Goal: Task Accomplishment & Management: Complete application form

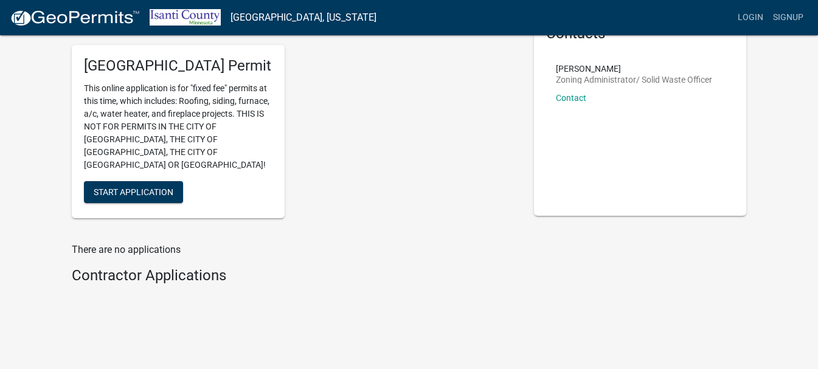
scroll to position [77, 0]
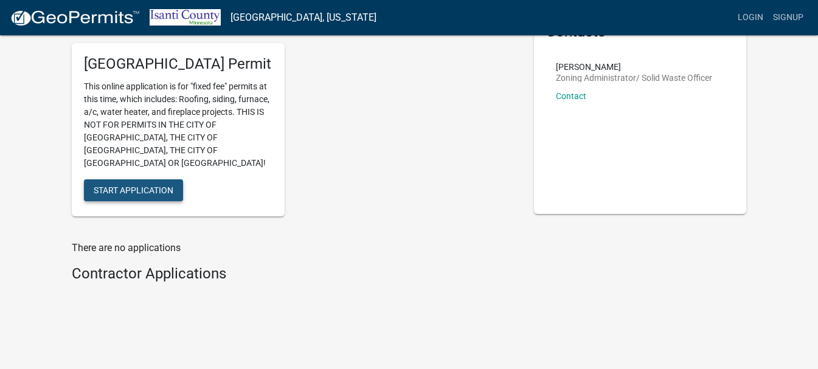
click at [145, 185] on span "Start Application" at bounding box center [134, 190] width 80 height 10
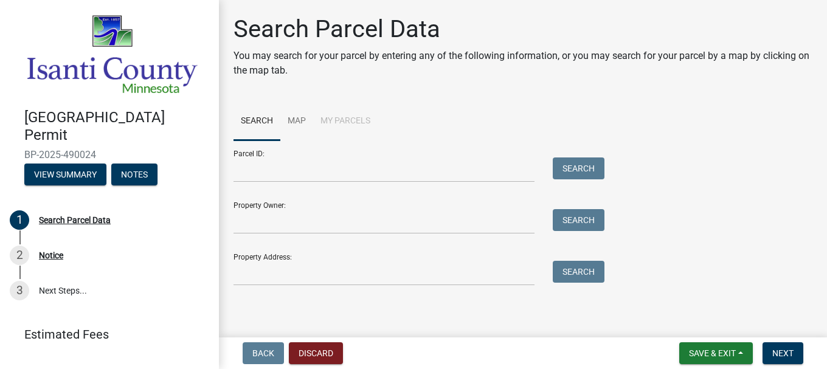
scroll to position [1, 0]
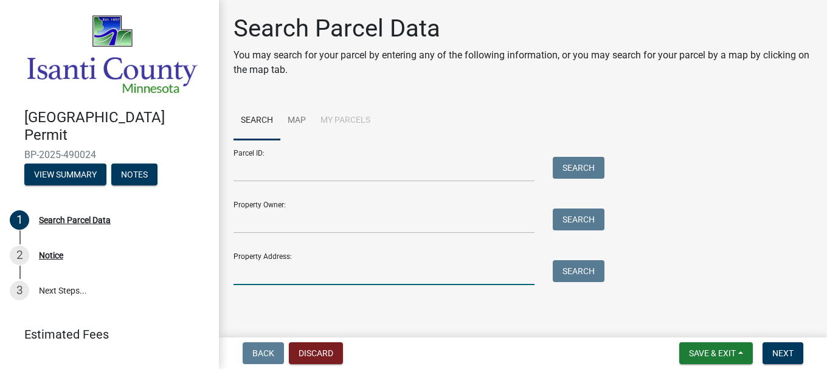
click at [344, 273] on input "Property Address:" at bounding box center [384, 272] width 301 height 25
type input "[STREET_ADDRESS]"
click at [560, 276] on button "Search" at bounding box center [579, 271] width 52 height 22
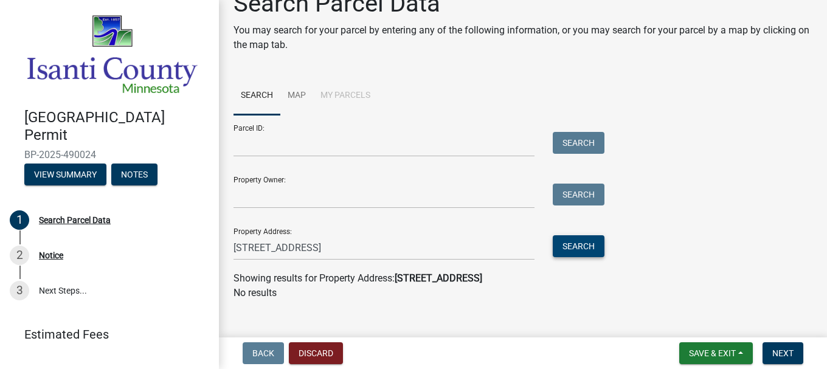
scroll to position [41, 0]
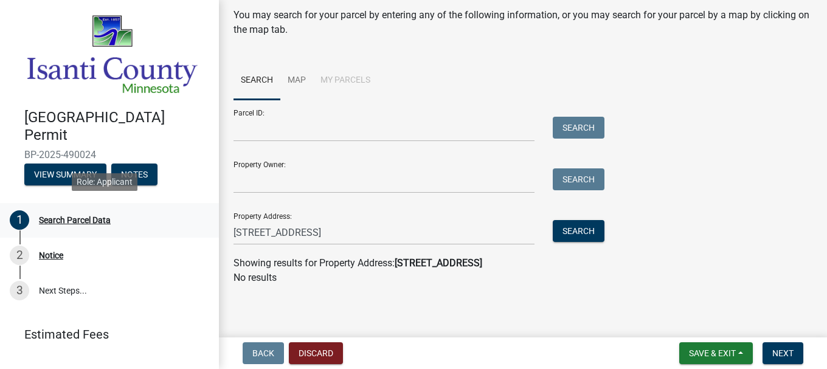
click at [57, 217] on div "Search Parcel Data" at bounding box center [75, 220] width 72 height 9
click at [323, 136] on input "Parcel ID:" at bounding box center [384, 129] width 301 height 25
click at [300, 83] on link "Map" at bounding box center [296, 80] width 33 height 39
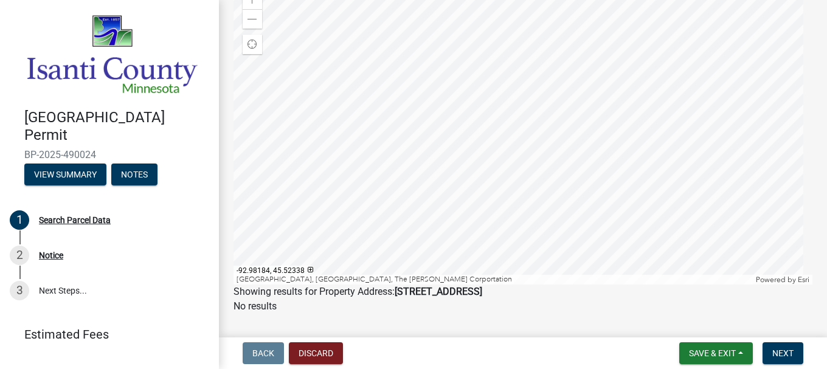
scroll to position [162, 0]
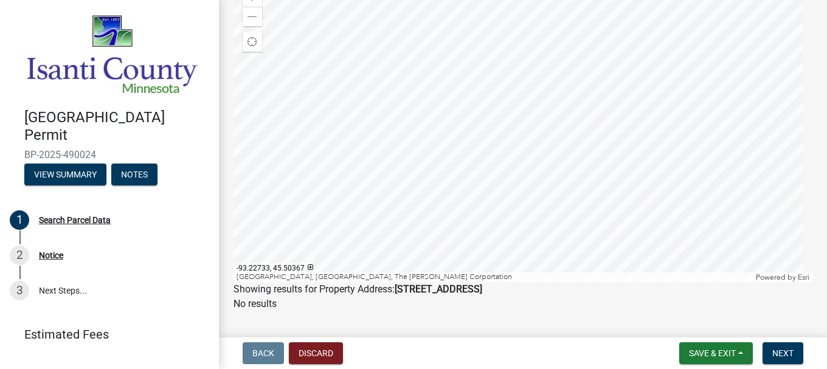
click at [550, 180] on div at bounding box center [523, 130] width 579 height 304
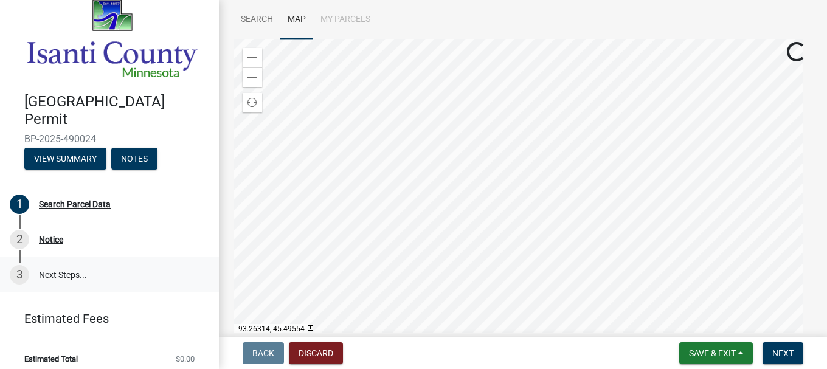
scroll to position [20, 0]
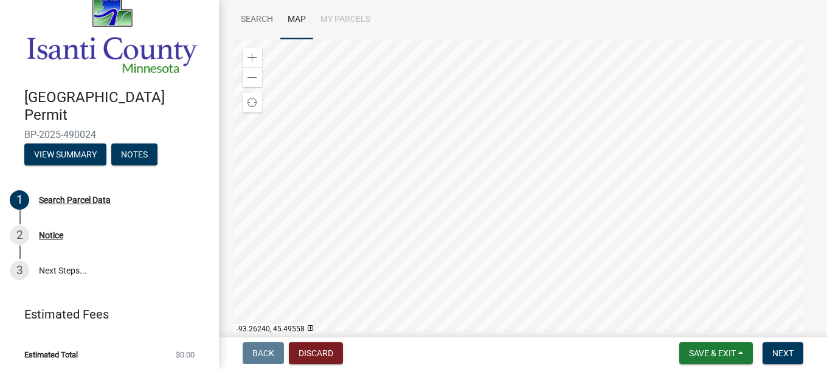
click at [508, 169] on div at bounding box center [523, 191] width 579 height 304
click at [784, 354] on span "Next" at bounding box center [783, 354] width 21 height 10
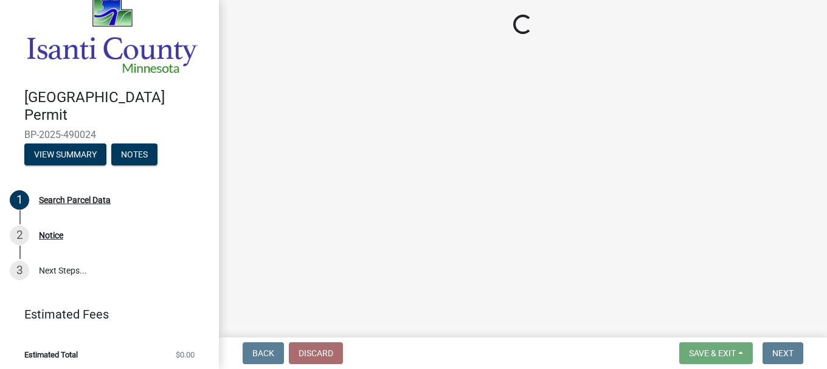
scroll to position [0, 0]
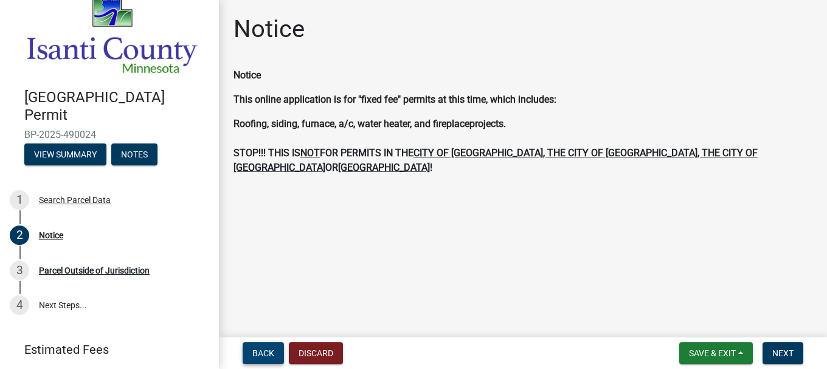
click at [274, 354] on span "Back" at bounding box center [264, 354] width 22 height 10
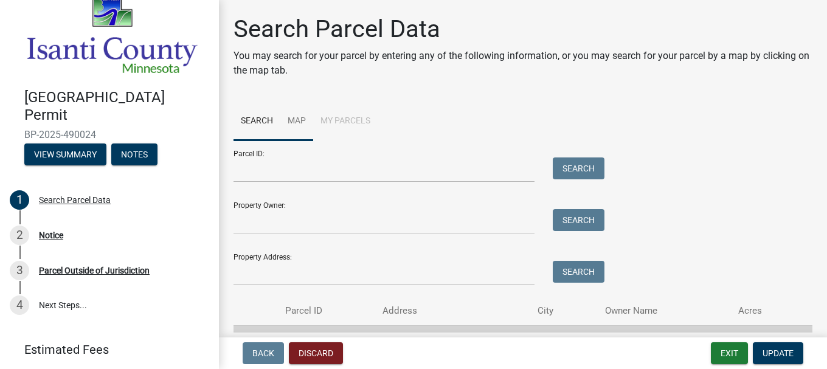
click at [304, 116] on link "Map" at bounding box center [296, 121] width 33 height 39
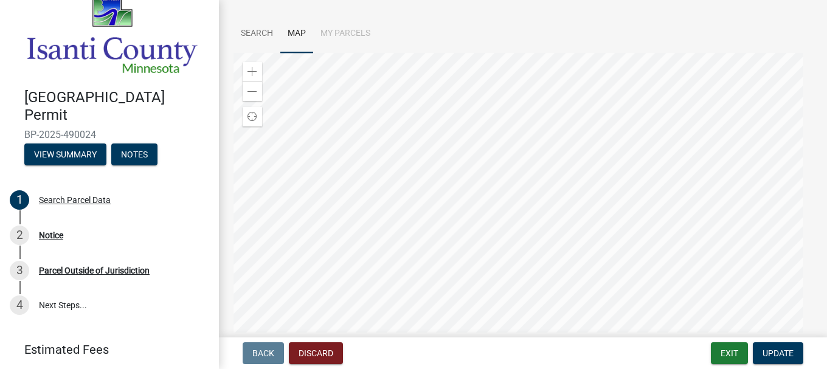
scroll to position [89, 0]
click at [253, 68] on span at bounding box center [253, 70] width 10 height 10
